Goal: Task Accomplishment & Management: Manage account settings

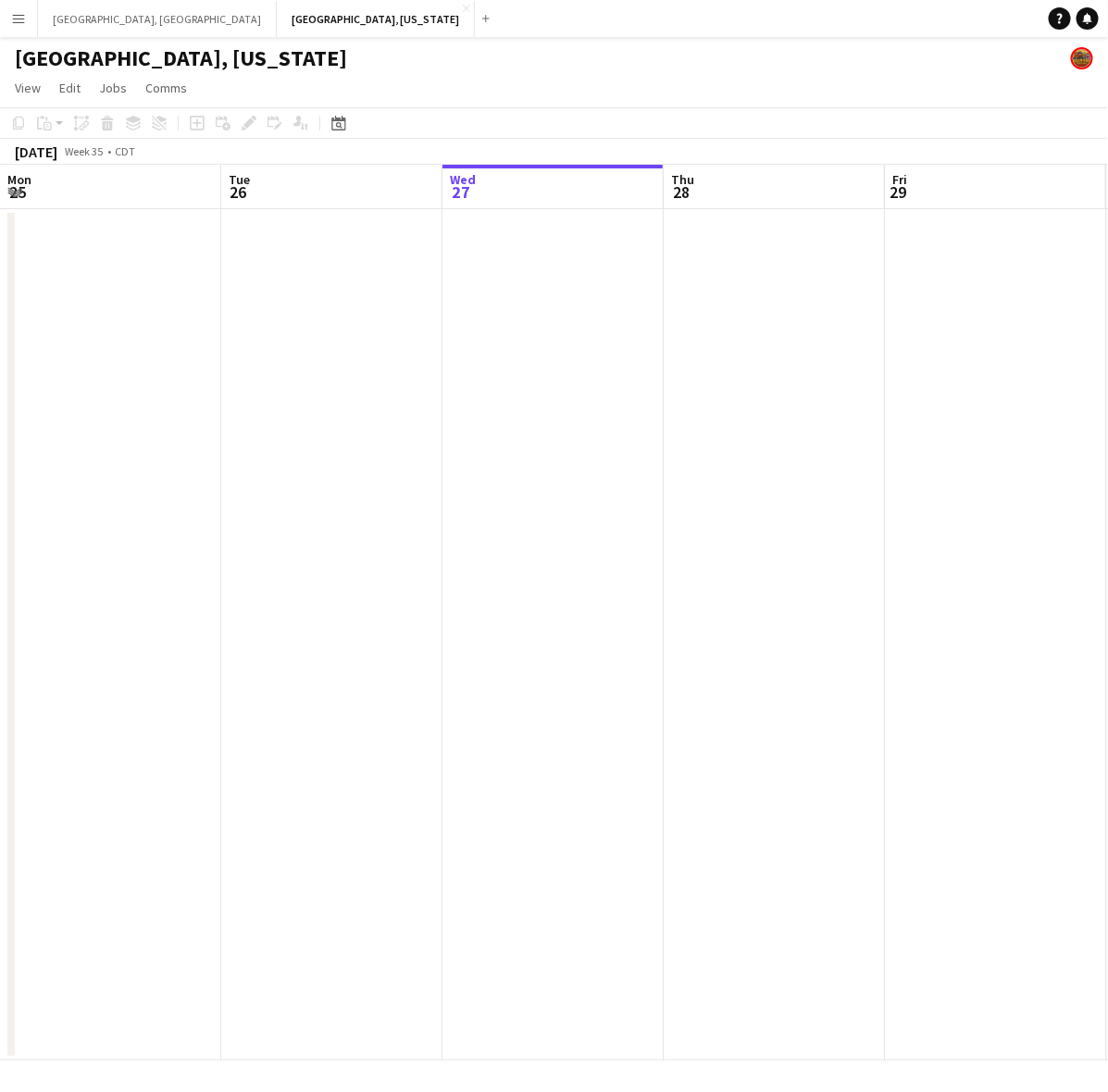
scroll to position [0, 488]
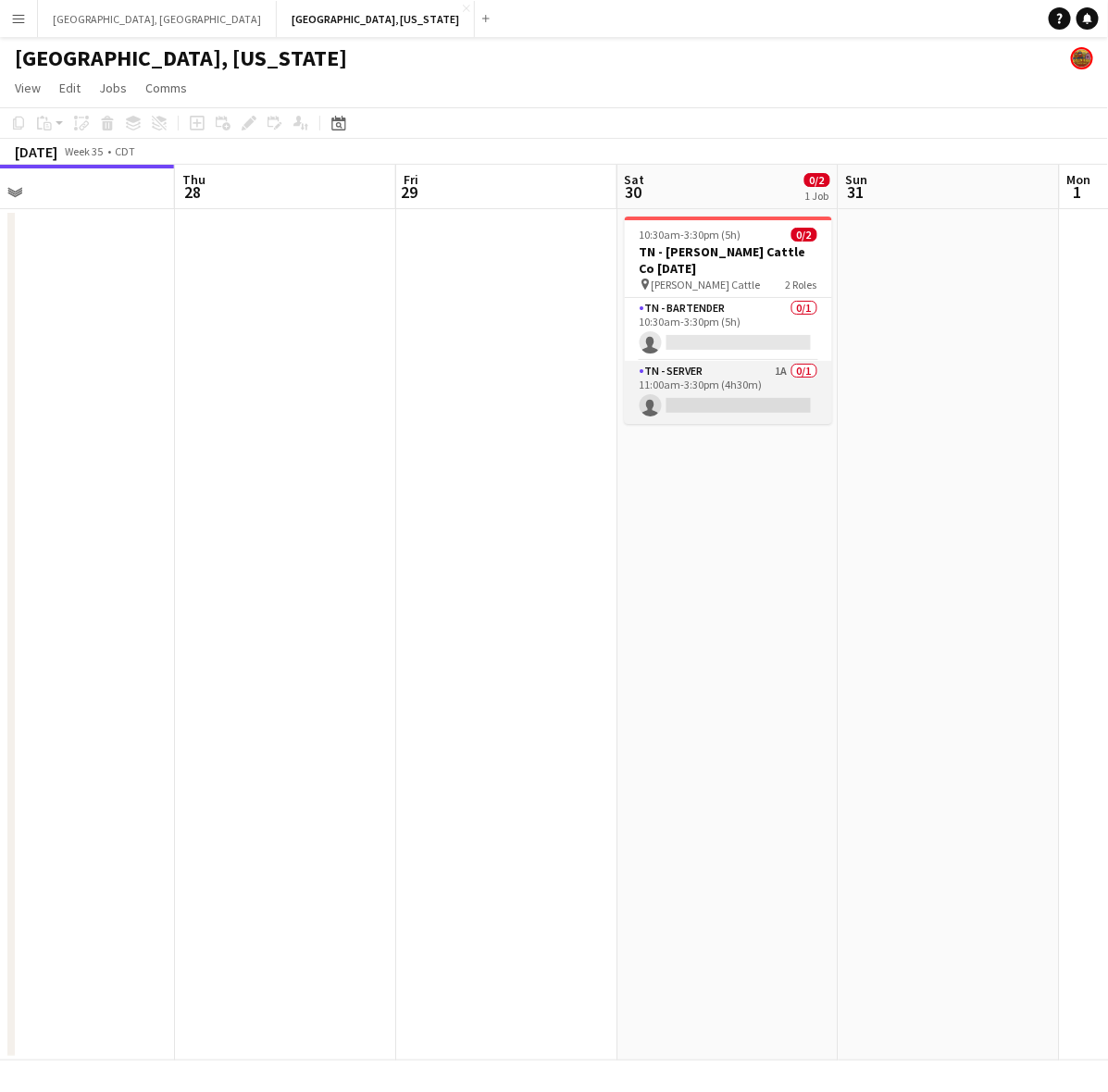
click at [756, 371] on app-card-role "TN - Server 1A 0/1 11:00am-3:30pm (4h30m) single-neutral-actions" at bounding box center [728, 392] width 208 height 63
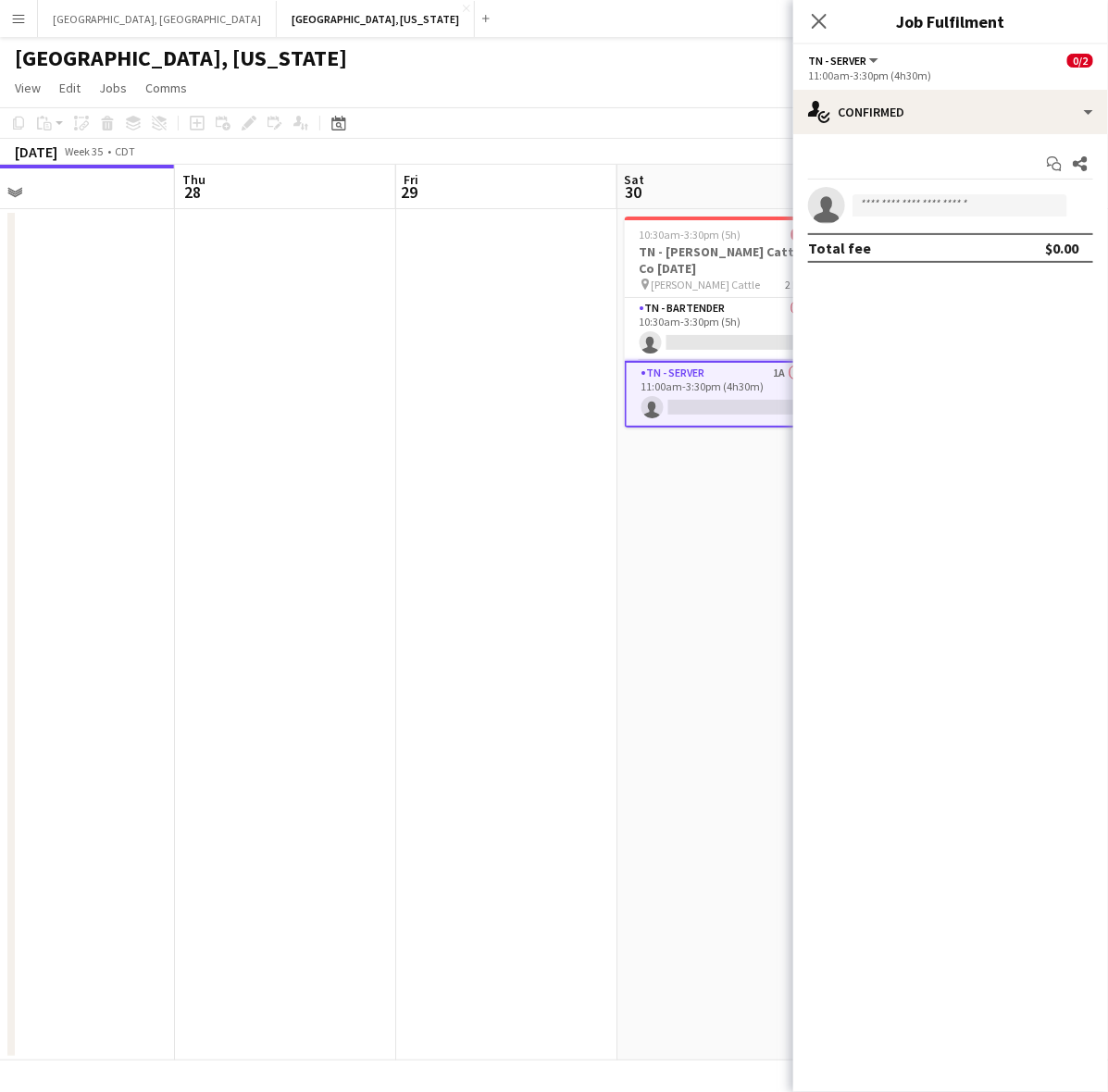
click at [1016, 81] on div "11:00am-3:30pm (4h30m)" at bounding box center [950, 75] width 285 height 14
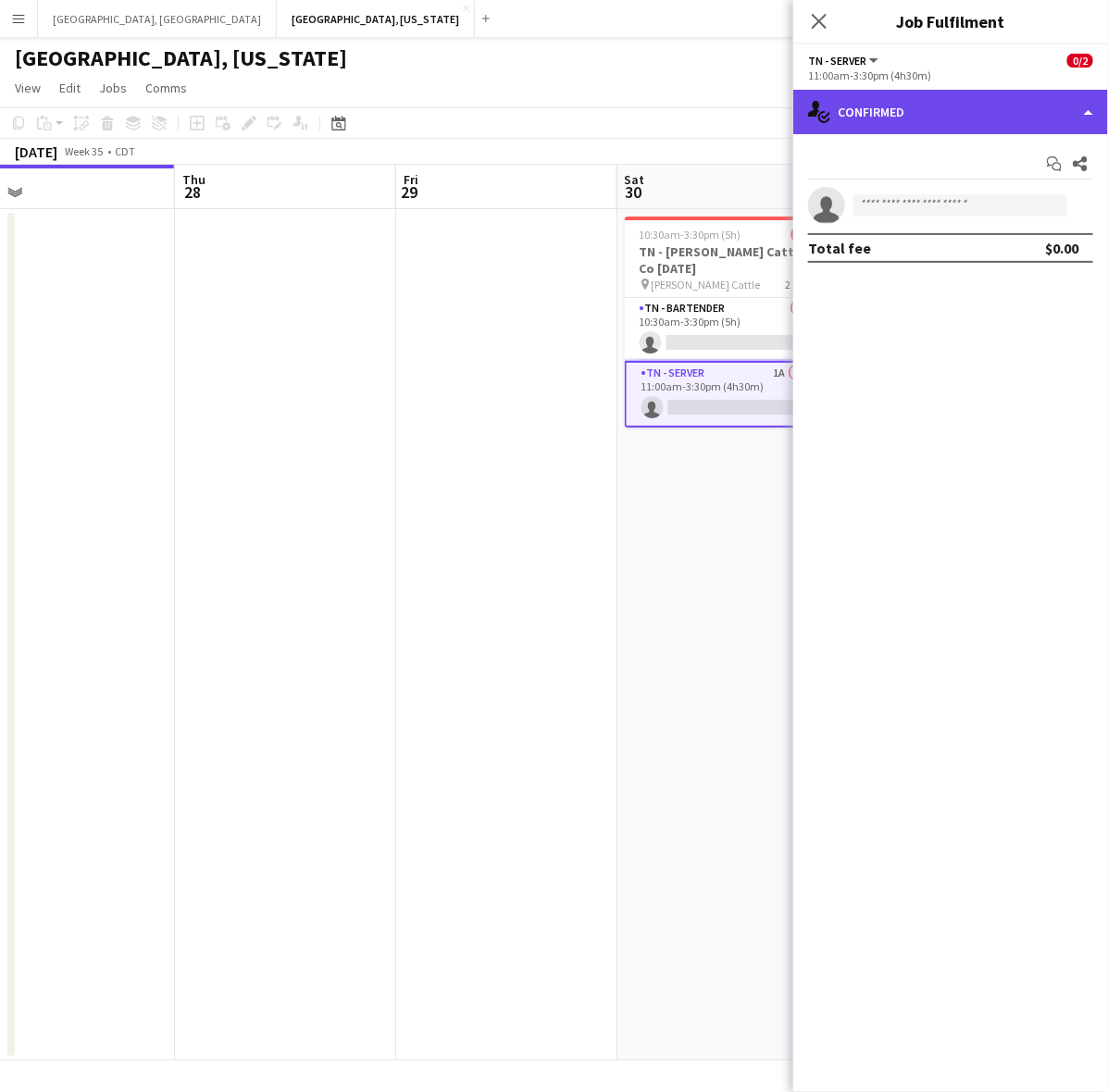
click at [1008, 103] on div "single-neutral-actions-check-2 Confirmed" at bounding box center [950, 112] width 314 height 44
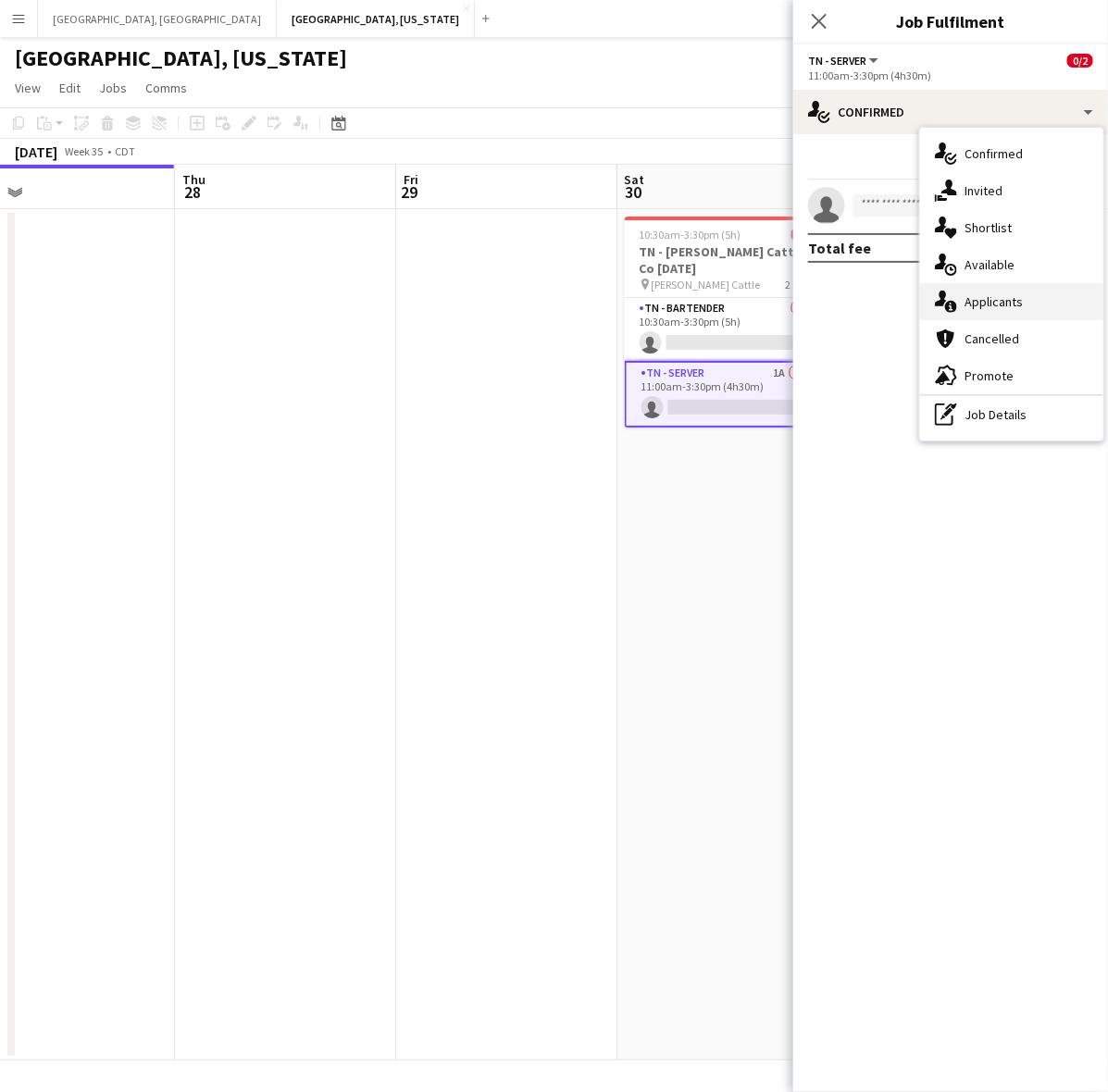
click at [983, 292] on div "single-neutral-actions-information Applicants" at bounding box center [1011, 300] width 183 height 37
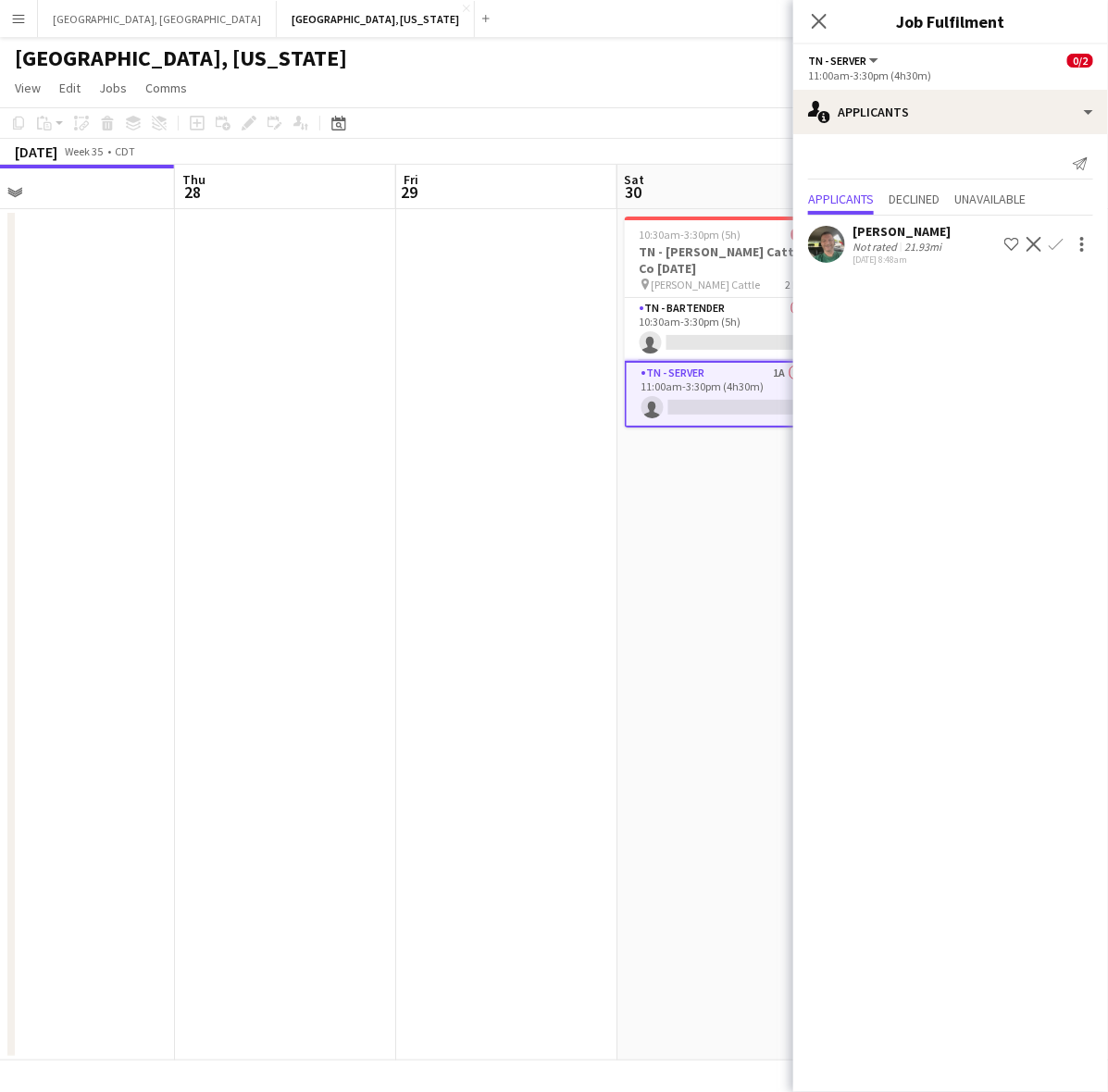
click at [927, 254] on div "[DATE] 8:48am" at bounding box center [900, 259] width 98 height 12
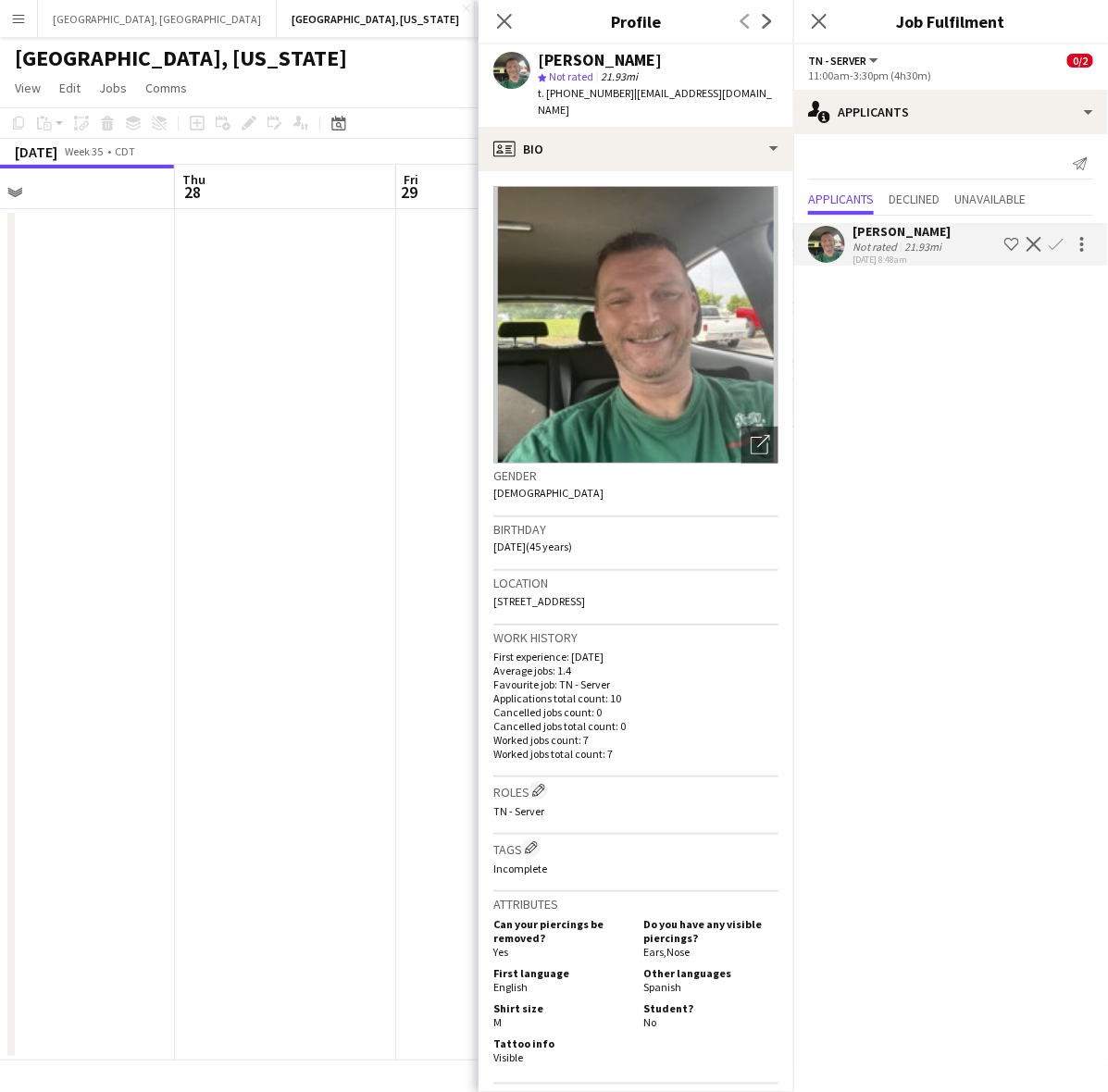
click at [1058, 241] on app-icon "Confirm" at bounding box center [1056, 244] width 15 height 15
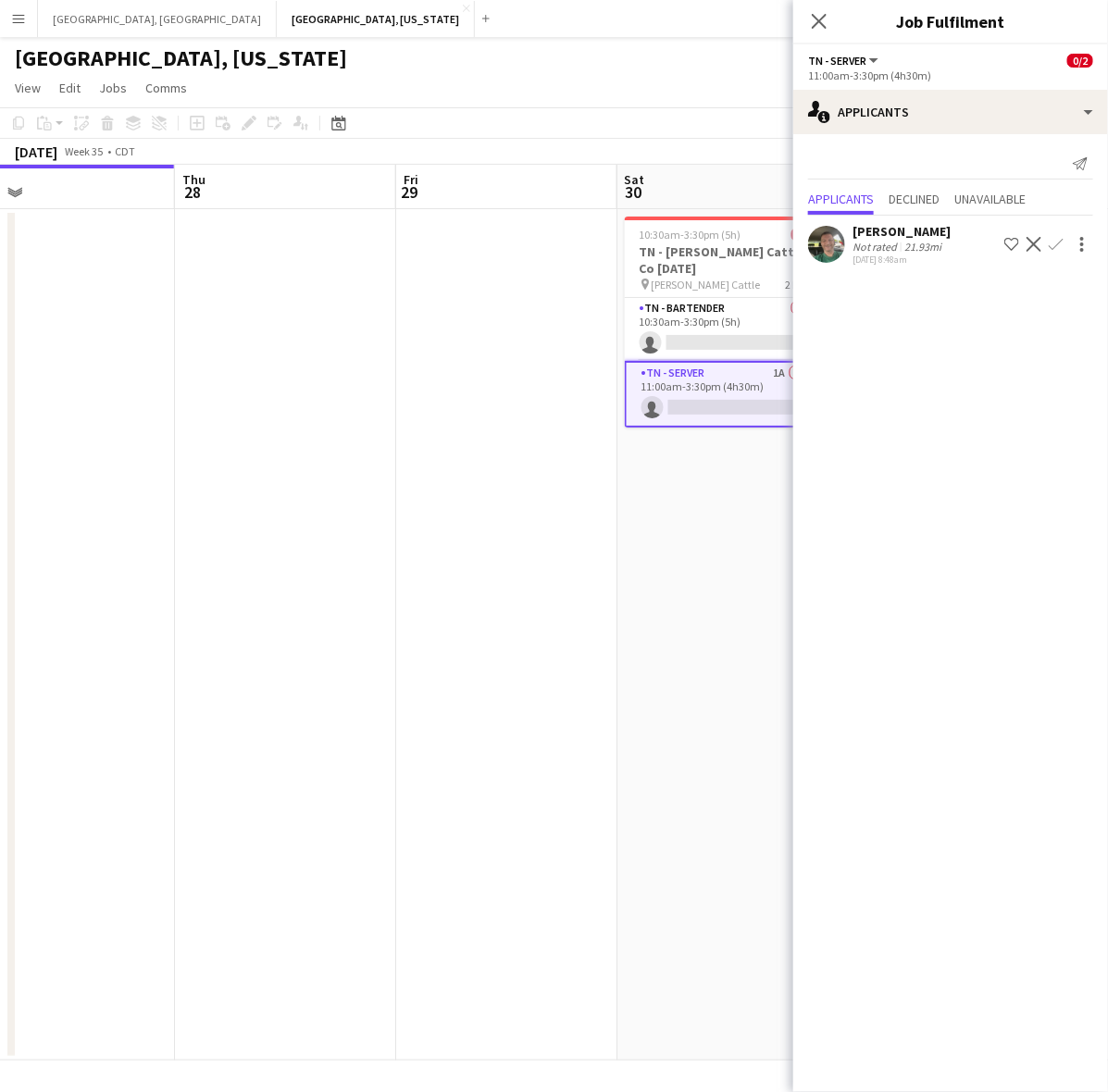
click at [1051, 246] on app-icon "Confirm" at bounding box center [1056, 244] width 15 height 15
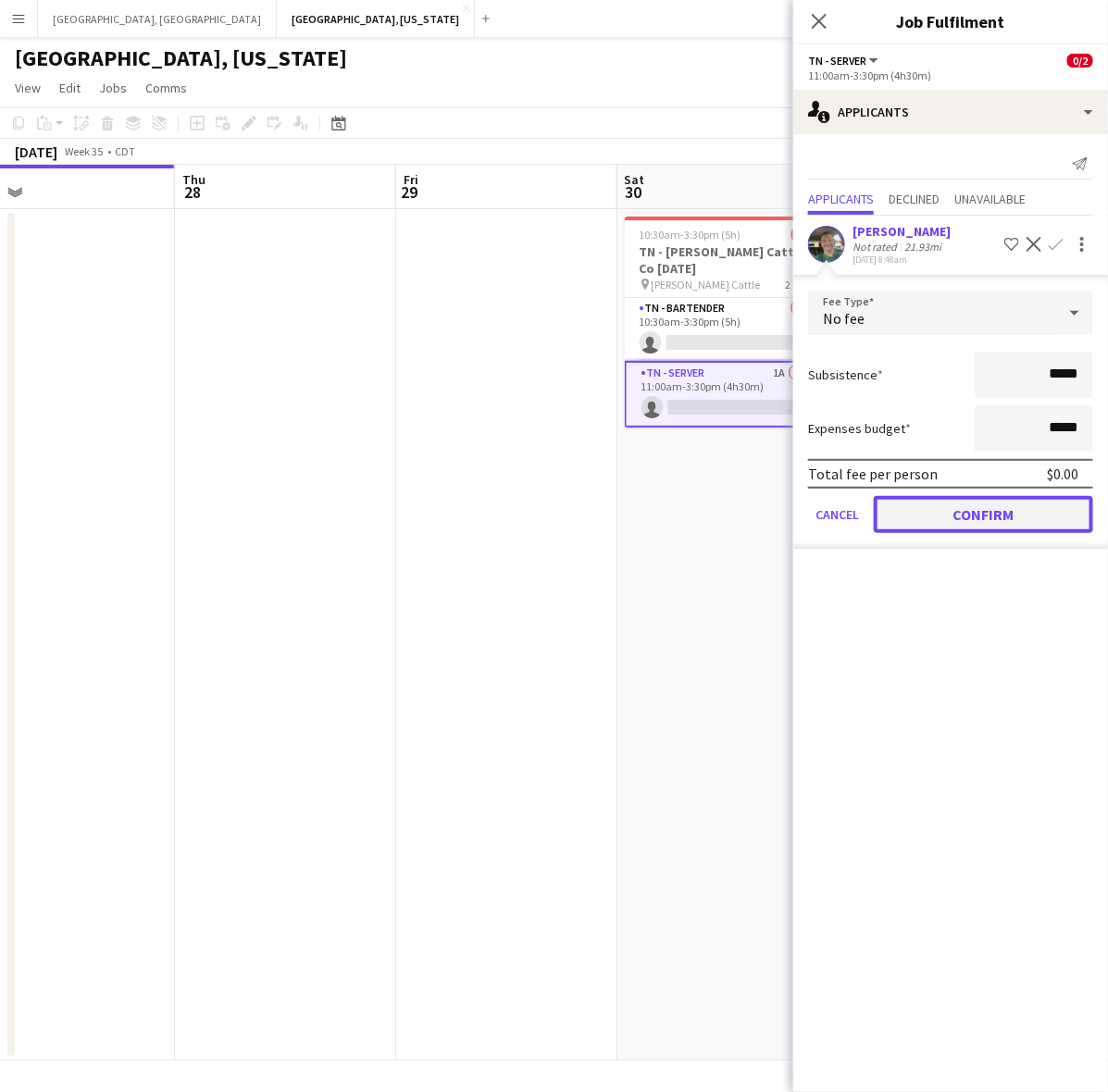
click at [985, 518] on button "Confirm" at bounding box center [983, 514] width 219 height 37
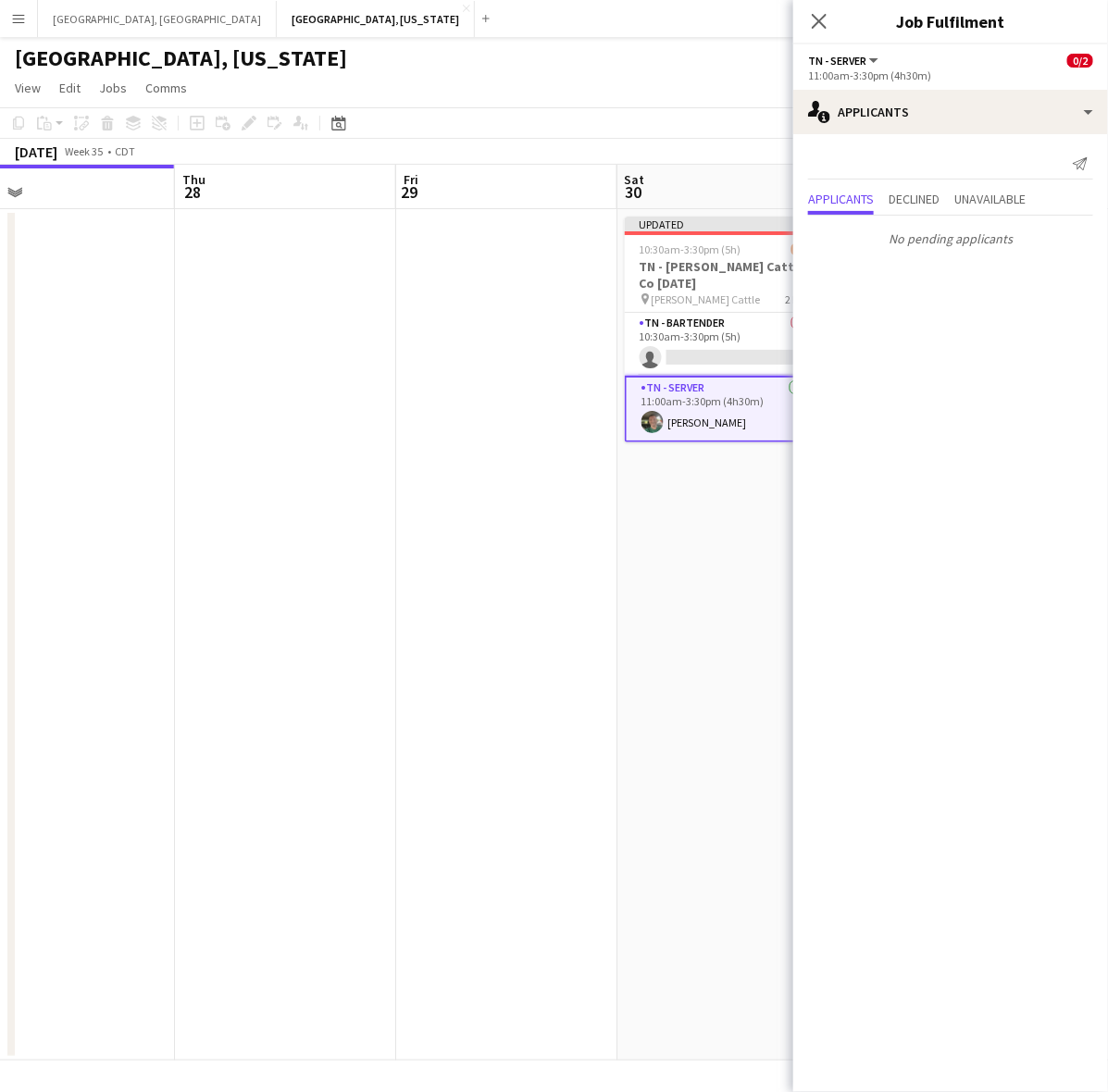
click at [717, 462] on app-date-cell "Updated 10:30am-3:30pm (5h) 1/2 TN - [PERSON_NAME] Cattle Co [DATE] pin [PERSON…" at bounding box center [727, 634] width 221 height 851
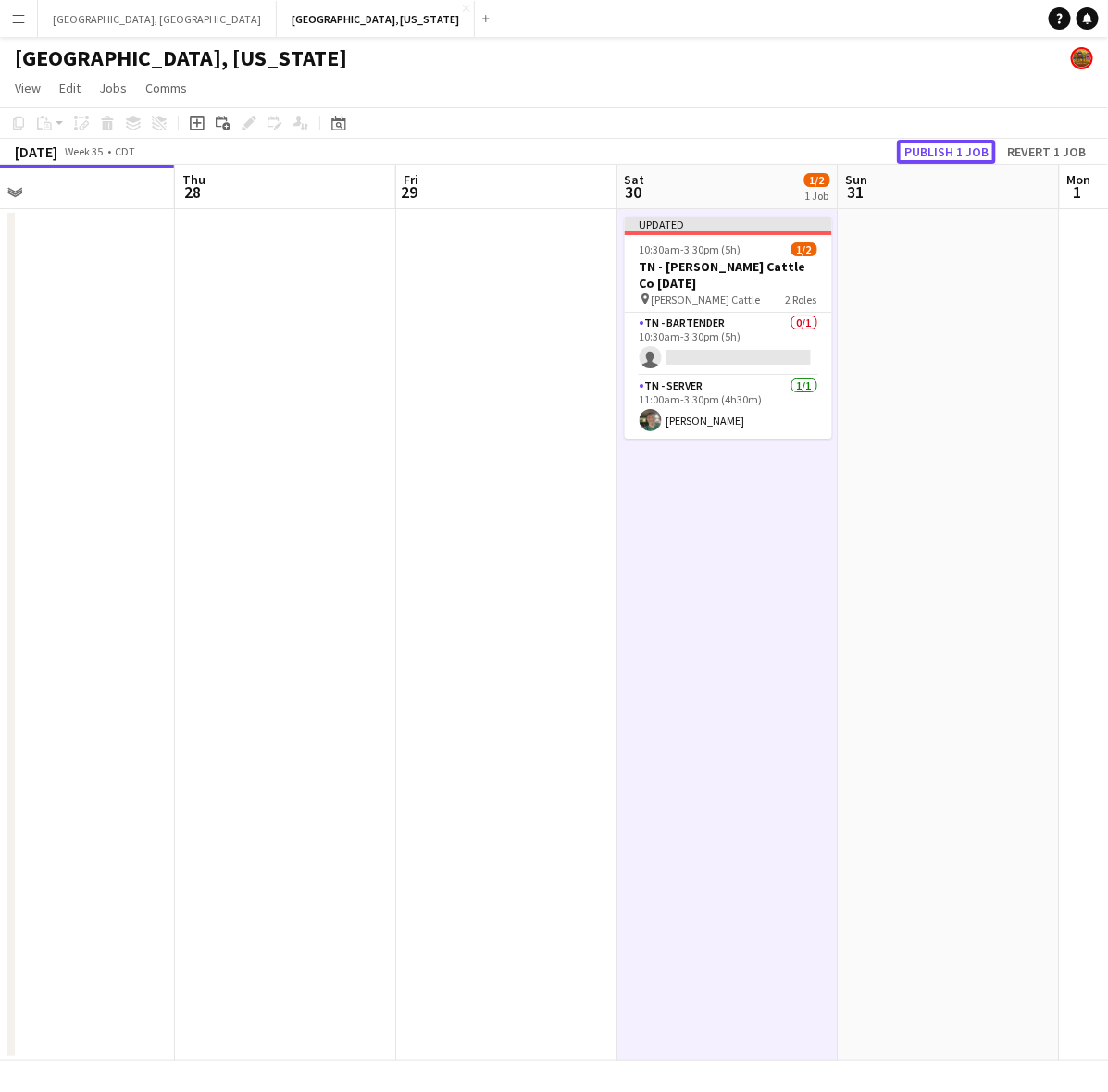
click at [922, 155] on button "Publish 1 job" at bounding box center [946, 151] width 99 height 24
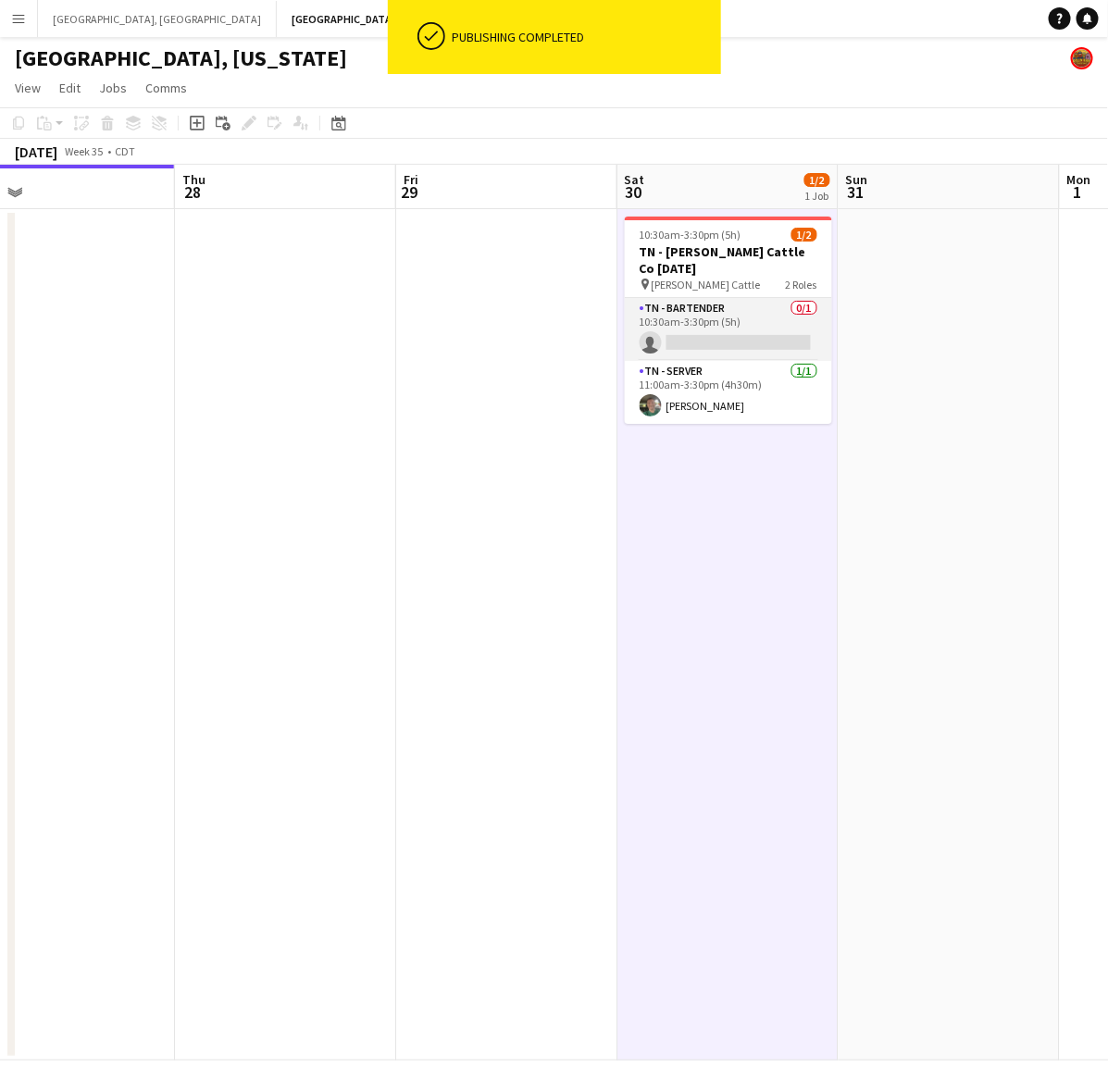
click at [644, 315] on app-card-role "TN - Bartender 0/1 10:30am-3:30pm (5h) single-neutral-actions" at bounding box center [728, 329] width 208 height 63
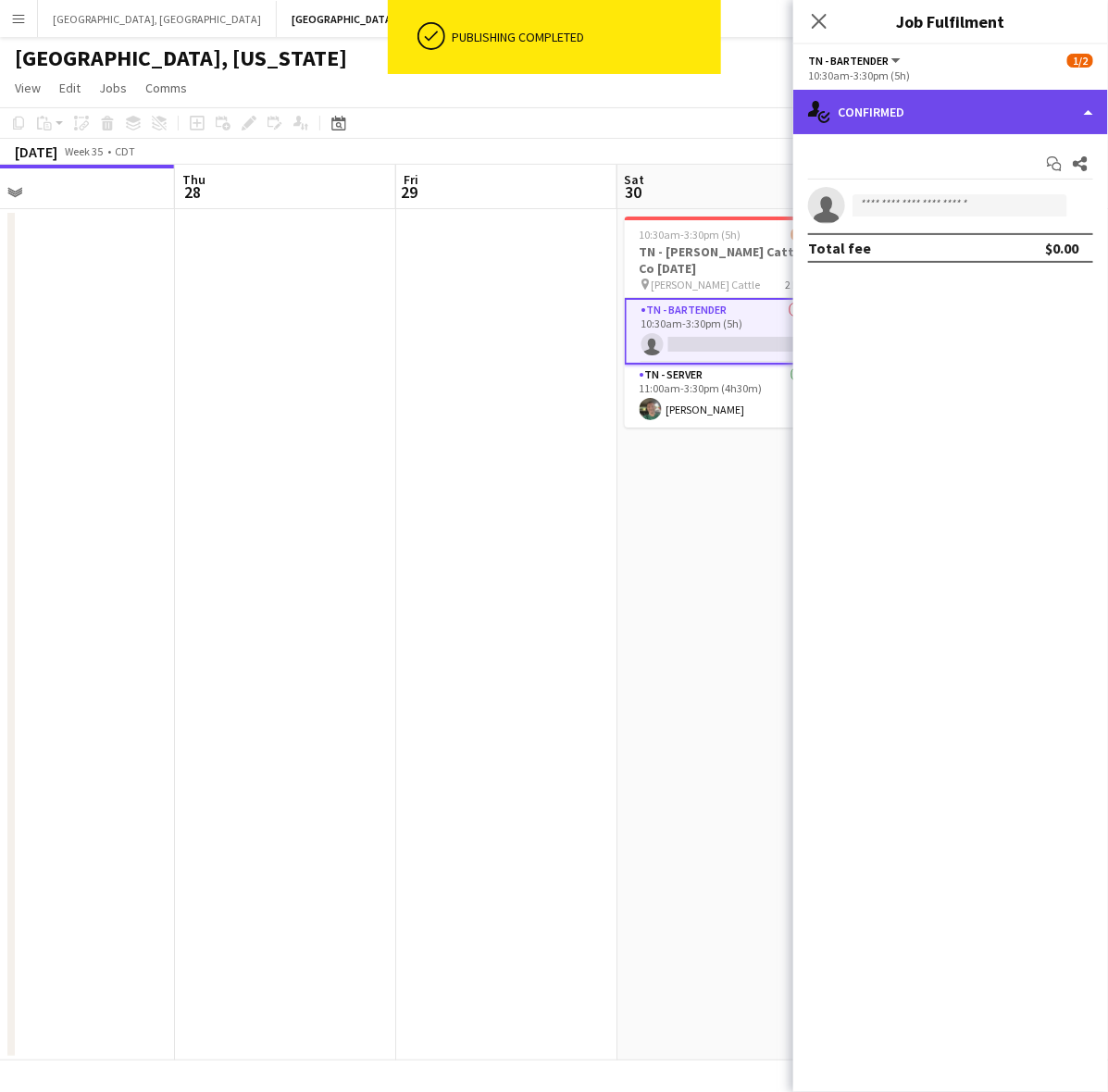
click at [907, 118] on div "single-neutral-actions-check-2 Confirmed" at bounding box center [950, 112] width 314 height 44
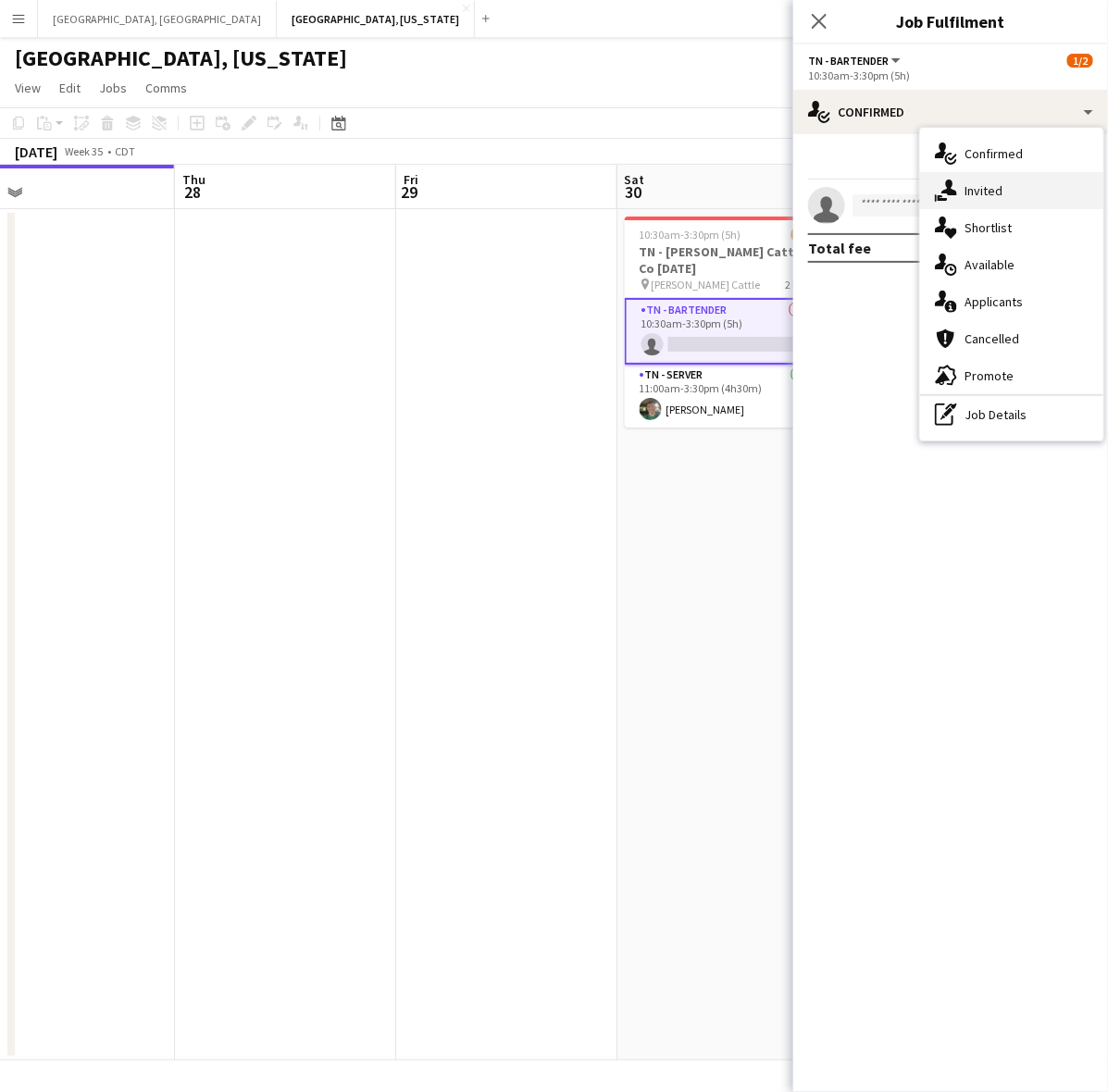
click at [968, 199] on div "single-neutral-actions-share-1 Invited" at bounding box center [1011, 190] width 183 height 37
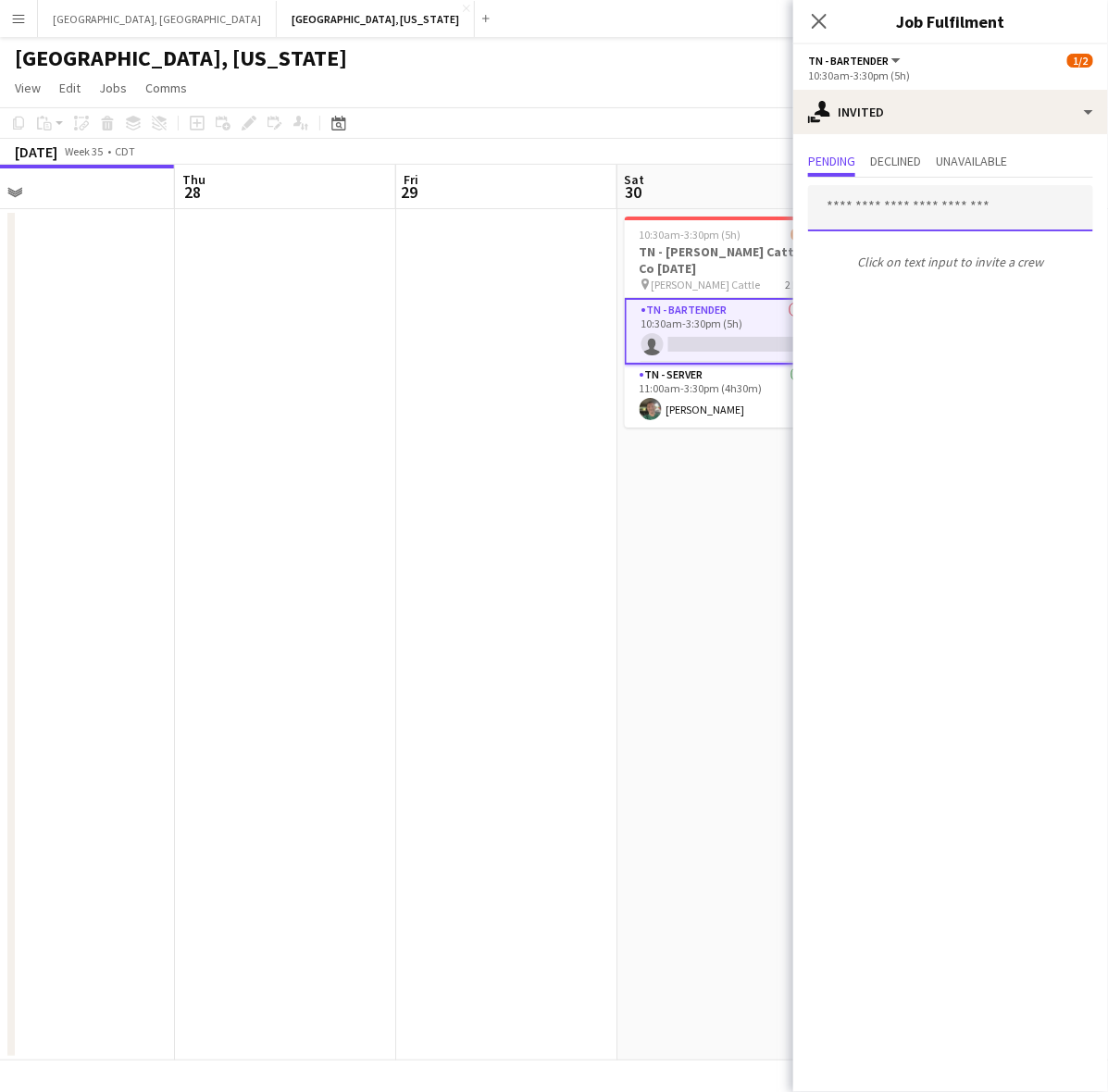
click at [917, 220] on input "text" at bounding box center [950, 208] width 285 height 46
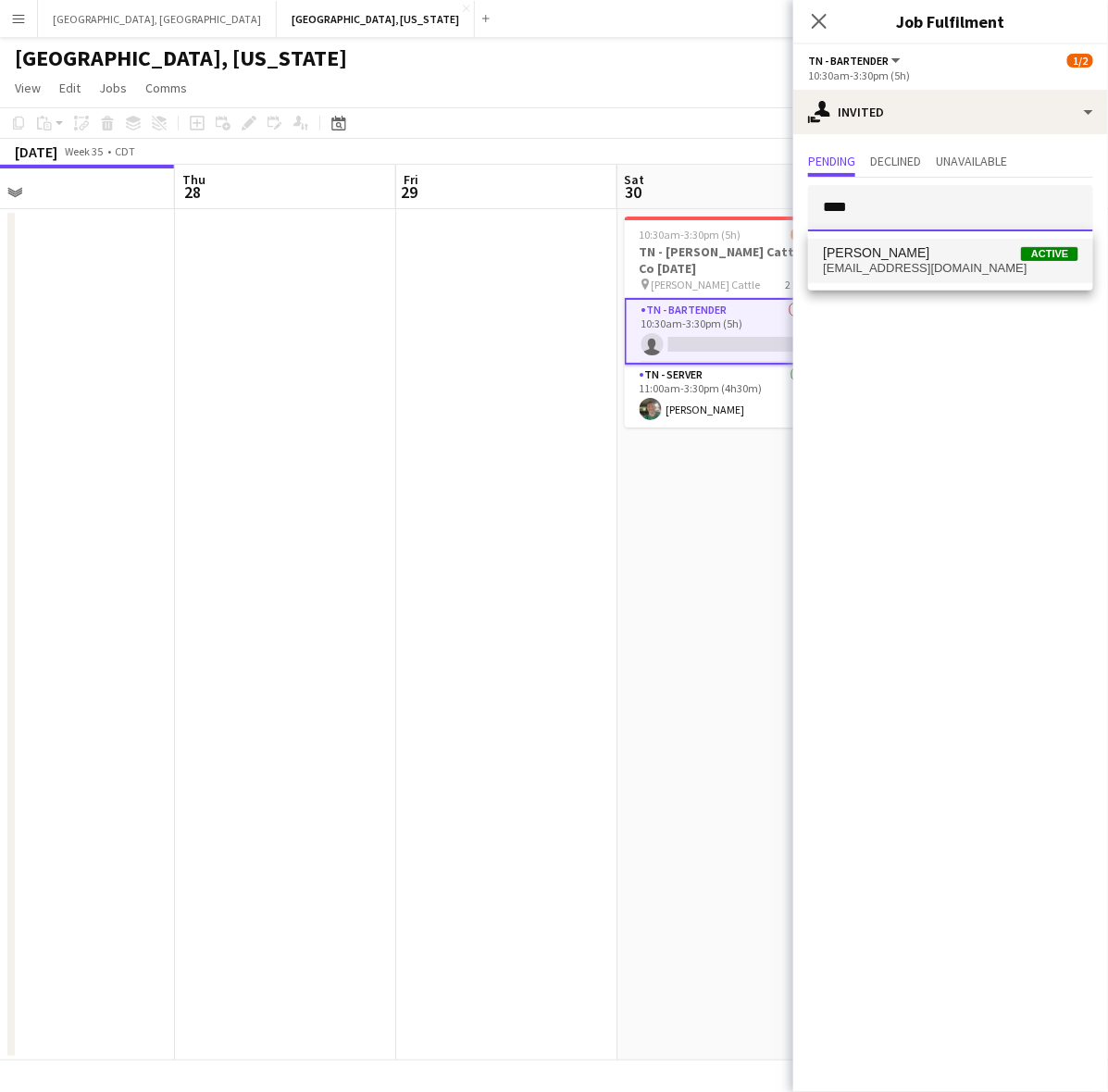
type input "****"
click at [961, 262] on span "[EMAIL_ADDRESS][DOMAIN_NAME]" at bounding box center [950, 268] width 255 height 15
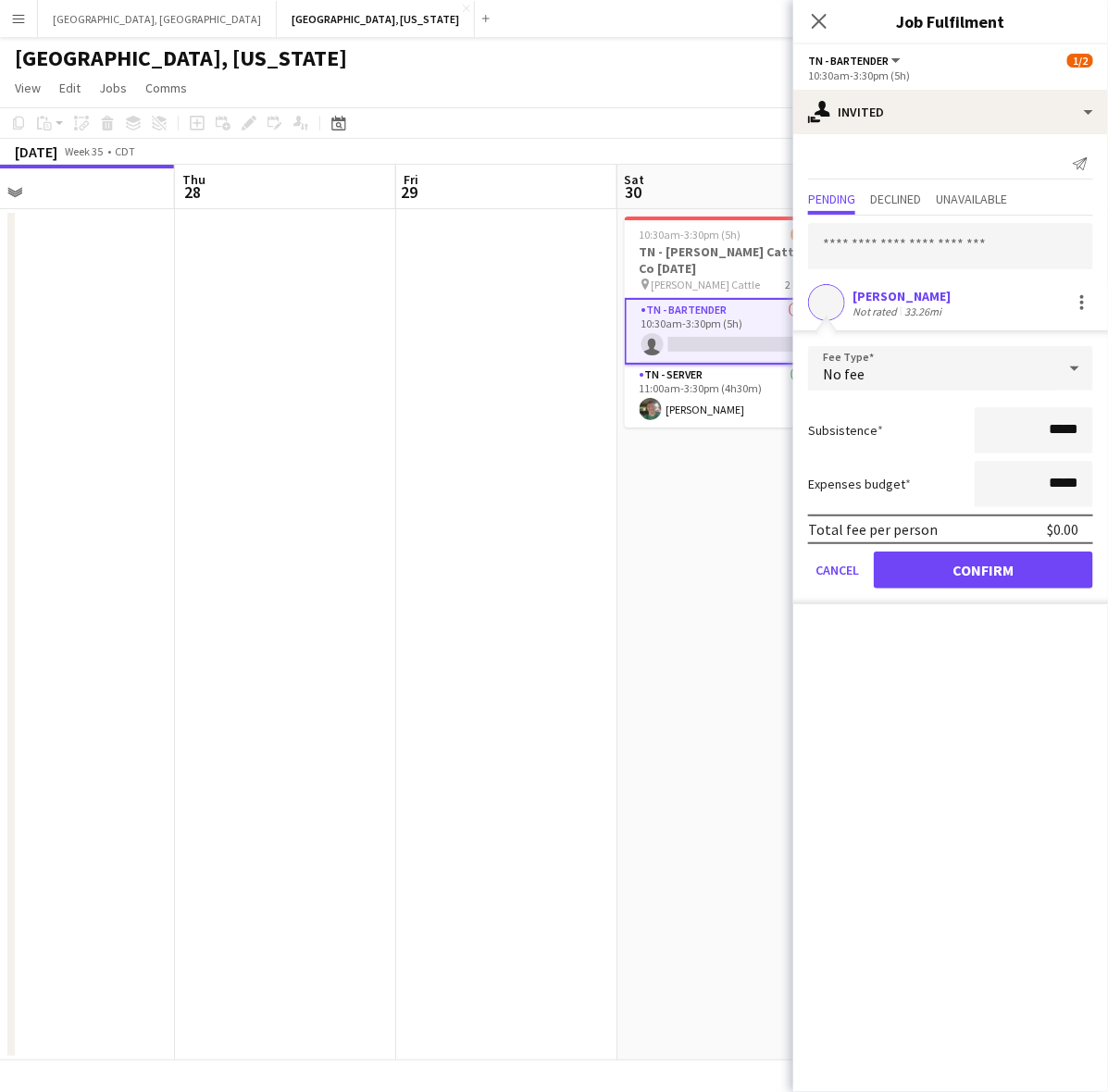
click at [829, 294] on app-user-avatar at bounding box center [825, 301] width 37 height 37
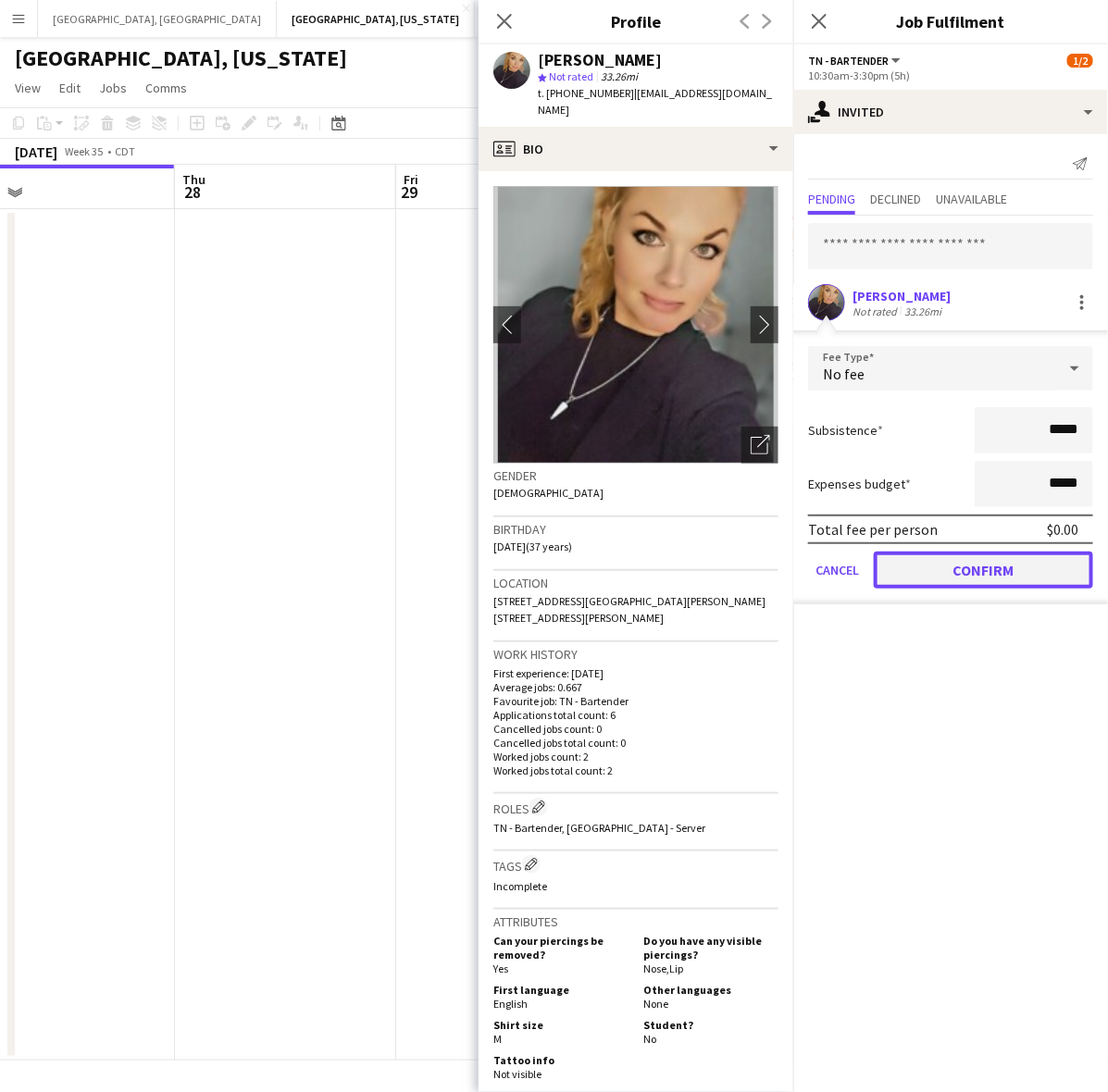
click at [941, 575] on button "Confirm" at bounding box center [983, 569] width 219 height 37
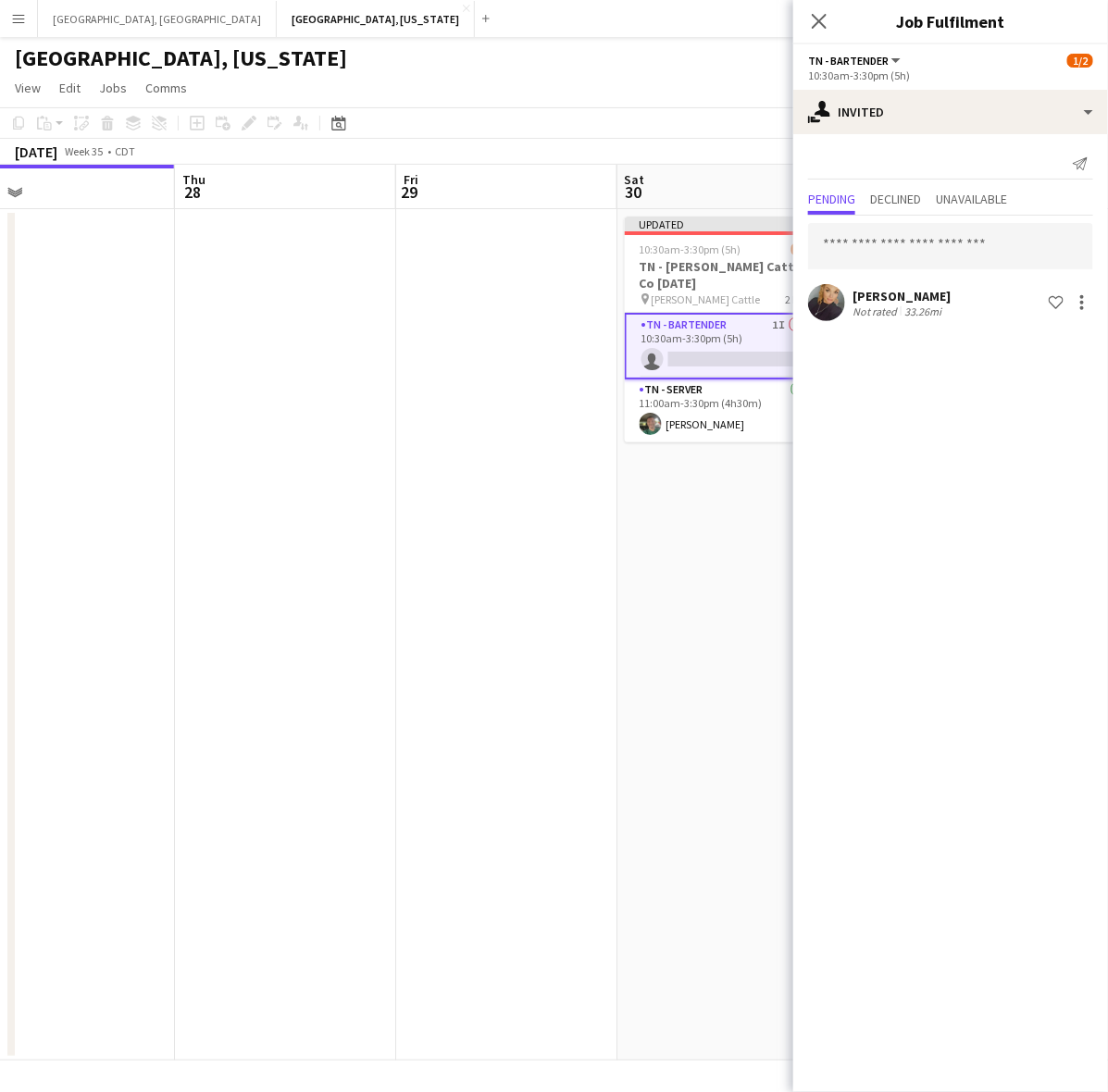
click at [461, 402] on app-date-cell at bounding box center [507, 634] width 221 height 851
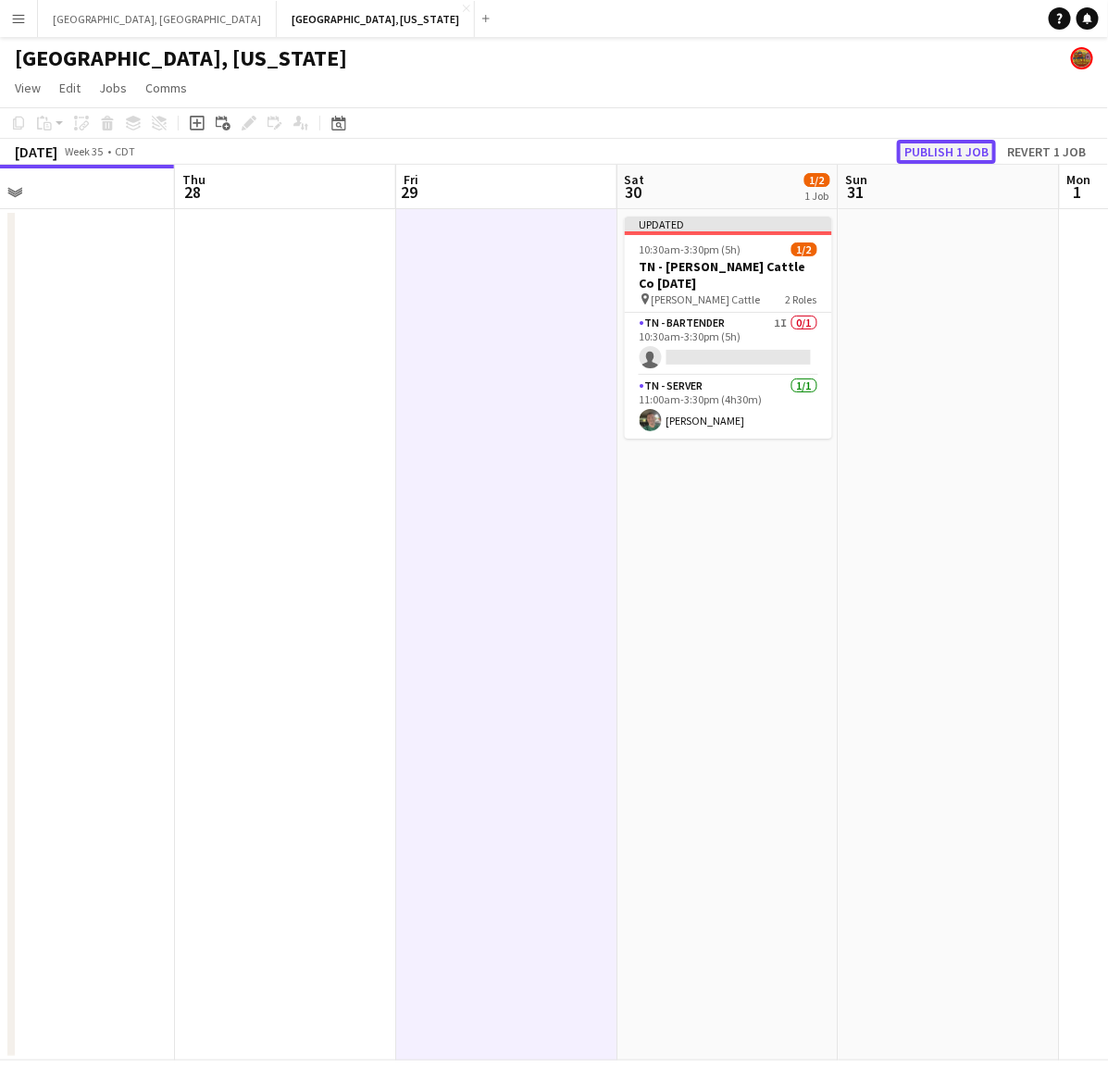
click at [968, 160] on button "Publish 1 job" at bounding box center [946, 151] width 99 height 24
